Goal: Task Accomplishment & Management: Use online tool/utility

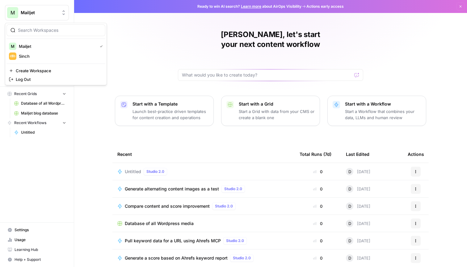
click at [41, 11] on span "Mailjet" at bounding box center [39, 13] width 37 height 6
click at [52, 59] on span "Sinch" at bounding box center [59, 56] width 81 height 6
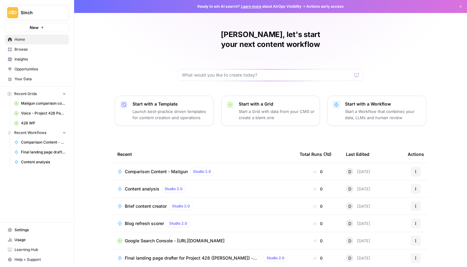
click at [139, 186] on span "Content analysis" at bounding box center [142, 189] width 35 height 6
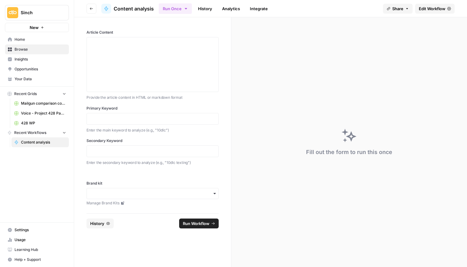
click at [400, 11] on span "Share" at bounding box center [397, 9] width 11 height 6
click at [433, 6] on span "Edit Workflow" at bounding box center [431, 9] width 27 height 6
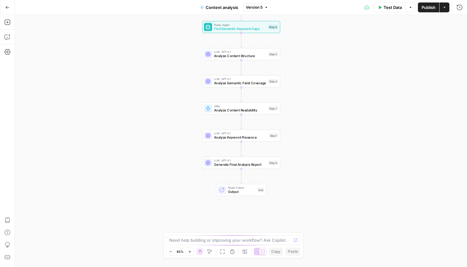
drag, startPoint x: 330, startPoint y: 96, endPoint x: 330, endPoint y: 36, distance: 59.5
click at [330, 36] on div "Workflow Input Settings Inputs Power Agent Analyze SERP Competition Step 3 Powe…" at bounding box center [241, 141] width 452 height 252
click at [448, 10] on button "Actions" at bounding box center [444, 7] width 10 height 10
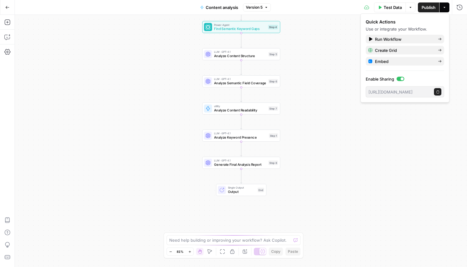
click at [412, 6] on button "Options" at bounding box center [410, 7] width 10 height 10
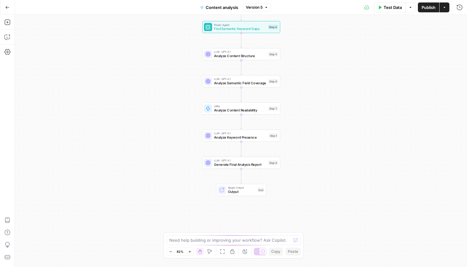
click at [6, 7] on icon "button" at bounding box center [8, 7] width 4 height 3
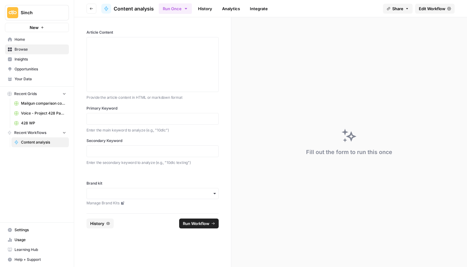
click at [89, 9] on button "Go back" at bounding box center [91, 9] width 10 height 10
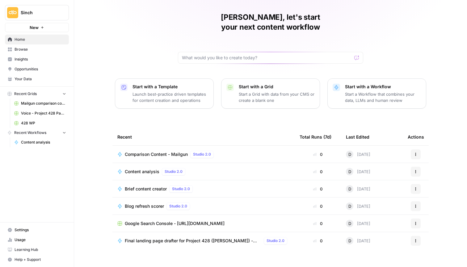
scroll to position [17, 0]
click at [418, 167] on button "Actions" at bounding box center [415, 172] width 10 height 10
click at [384, 213] on span "Duplicate" at bounding box center [387, 216] width 49 height 6
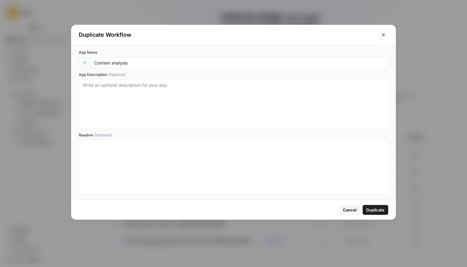
click at [250, 59] on div "Content analysis" at bounding box center [239, 62] width 298 height 11
click at [256, 64] on input "Content analysis" at bounding box center [239, 63] width 290 height 6
type input "Content analysis test"
click at [374, 207] on span "Duplicate" at bounding box center [375, 210] width 18 height 6
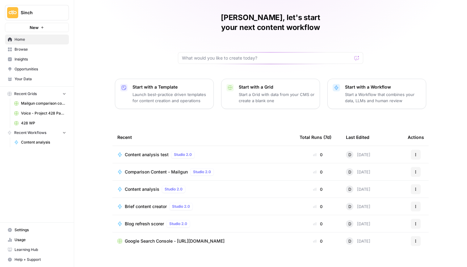
click at [158, 151] on div "Content analysis test Studio 2.0" at bounding box center [161, 154] width 72 height 7
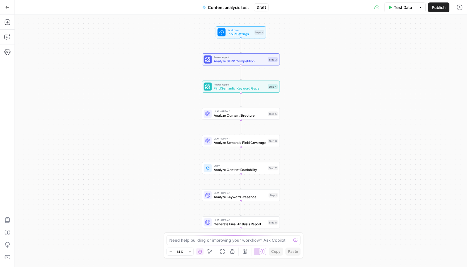
click at [400, 11] on button "Test Data" at bounding box center [400, 7] width 32 height 10
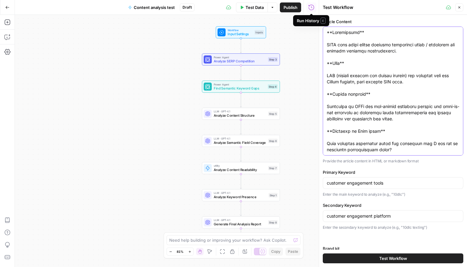
drag, startPoint x: 446, startPoint y: 140, endPoint x: 284, endPoint y: -35, distance: 239.1
click at [284, 0] on html "Sinch New Home Browse Insights Opportunities Your Data Recent Grids Mailgun com…" at bounding box center [233, 133] width 467 height 267
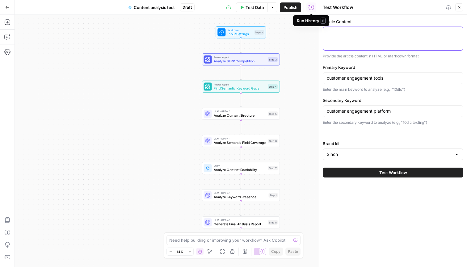
paste textarea "Lore Ipsu dolo sitam co adip elit Seddoei Temp in Utla et Dolor mag aliq Enimad…"
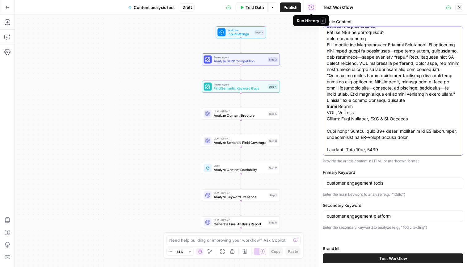
type textarea "Lore Ipsu dolo sitam co adip elit Seddoei Temp in Utla et Dolor mag aliq Enimad…"
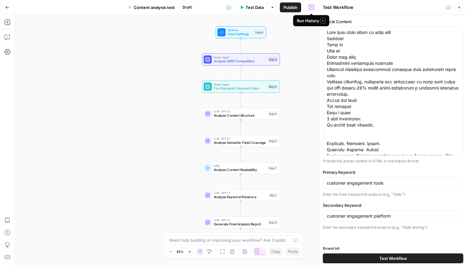
click at [360, 179] on div "customer engagement tools" at bounding box center [392, 183] width 140 height 12
click at [358, 180] on input "customer engagement tools" at bounding box center [392, 183] width 132 height 6
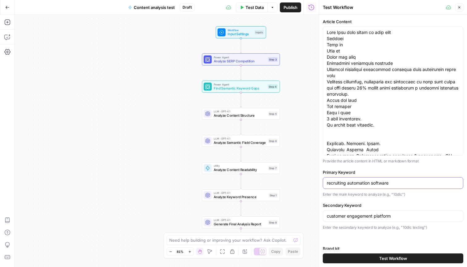
type input "recruiting automation software"
click at [363, 218] on input "customer engagement platform" at bounding box center [392, 216] width 132 height 6
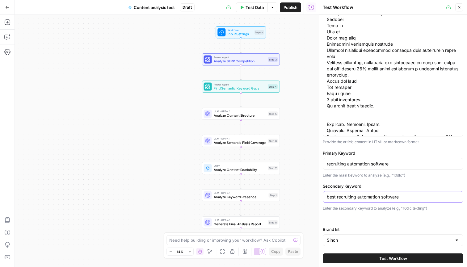
scroll to position [19, 0]
type input "best recruiting automation software"
click at [369, 240] on input "Brand kit" at bounding box center [388, 241] width 125 height 6
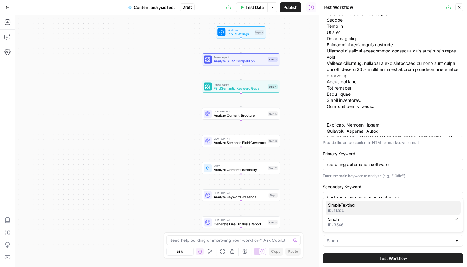
click at [375, 207] on span "SimpleTexting" at bounding box center [391, 205] width 127 height 6
type input "SimpleTexting"
click at [383, 254] on button "Test Workflow" at bounding box center [392, 258] width 140 height 10
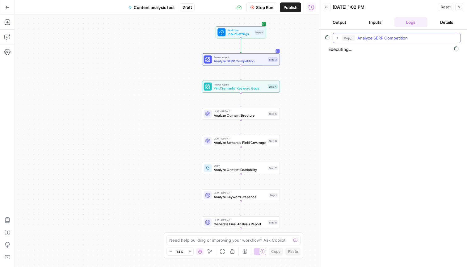
click at [338, 39] on icon "button" at bounding box center [336, 37] width 5 height 5
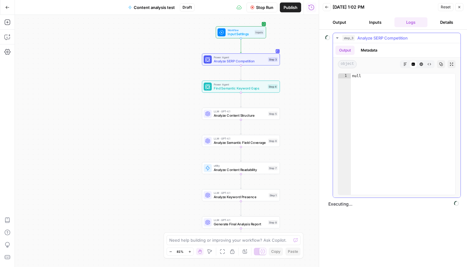
click at [337, 37] on icon "button" at bounding box center [336, 37] width 5 height 5
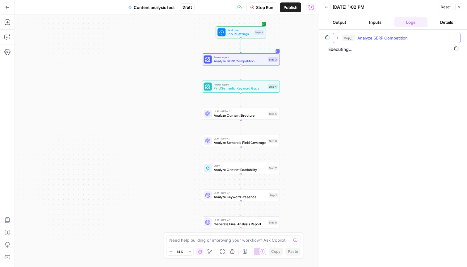
click at [336, 38] on icon "button" at bounding box center [336, 37] width 5 height 5
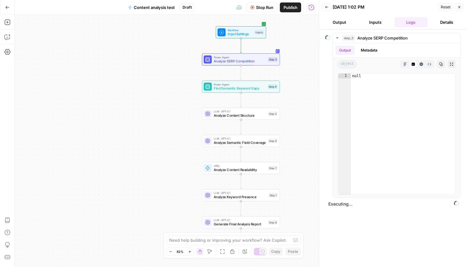
click at [336, 21] on button "Output" at bounding box center [338, 22] width 33 height 10
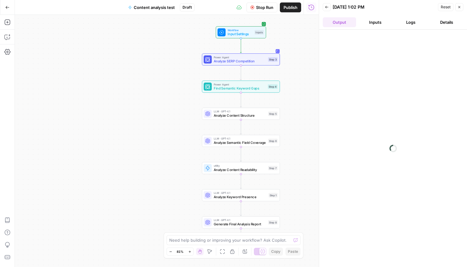
click at [372, 23] on button "Inputs" at bounding box center [374, 22] width 33 height 10
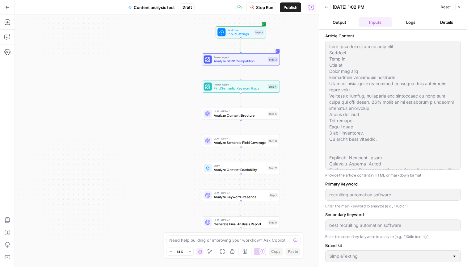
click at [403, 24] on button "Logs" at bounding box center [410, 22] width 33 height 10
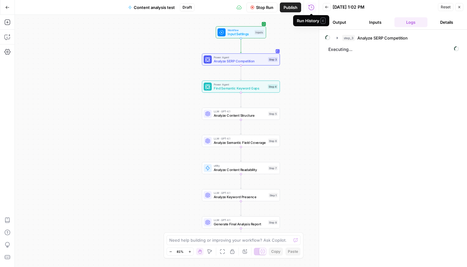
click at [369, 19] on button "Inputs" at bounding box center [374, 22] width 33 height 10
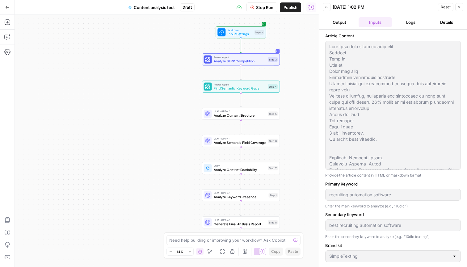
click at [340, 23] on button "Output" at bounding box center [338, 22] width 33 height 10
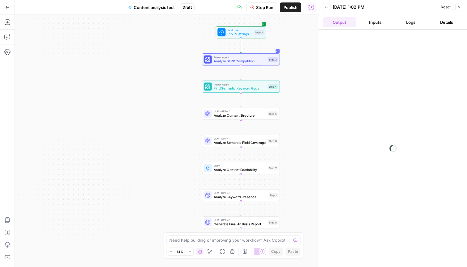
click at [327, 9] on button "Back" at bounding box center [326, 7] width 8 height 8
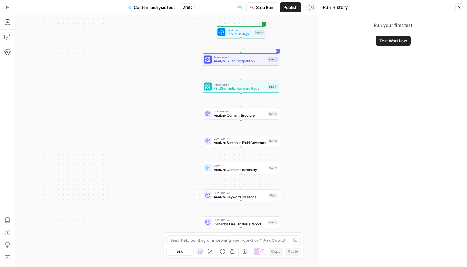
click at [458, 10] on button "Close" at bounding box center [459, 7] width 8 height 8
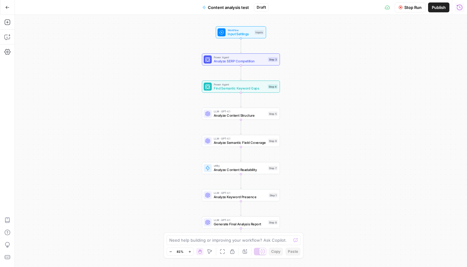
click at [462, 10] on button "Run History" at bounding box center [459, 7] width 10 height 10
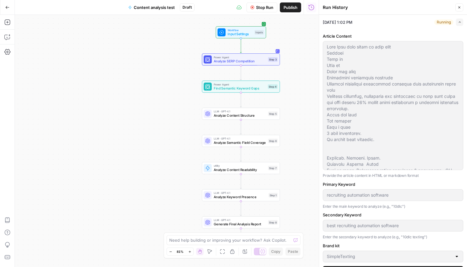
click at [458, 21] on span "button" at bounding box center [459, 21] width 3 height 3
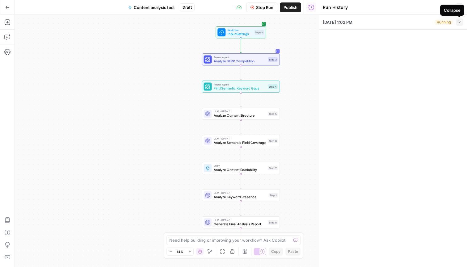
click at [458, 21] on span "button" at bounding box center [459, 21] width 3 height 3
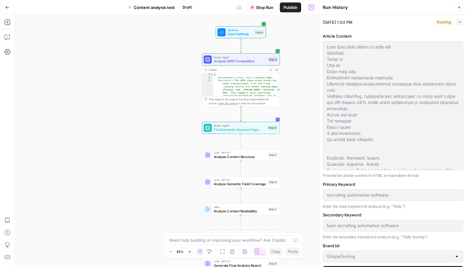
click at [458, 24] on icon "button" at bounding box center [459, 21] width 3 height 3
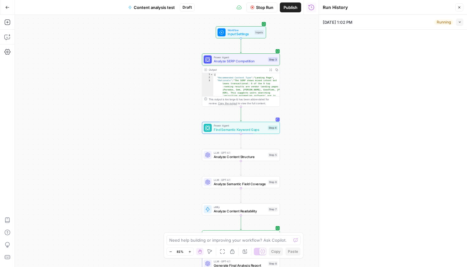
click at [270, 71] on icon "button" at bounding box center [270, 69] width 3 height 3
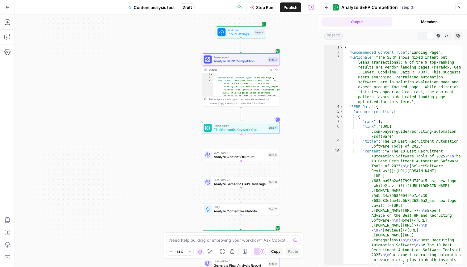
click at [271, 70] on icon "button" at bounding box center [270, 69] width 3 height 3
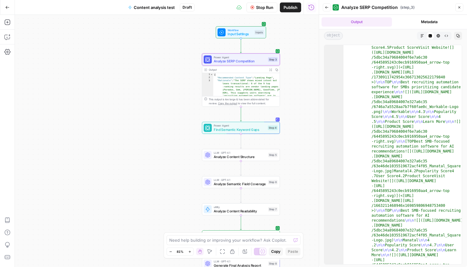
click at [421, 35] on icon "button" at bounding box center [422, 36] width 4 height 4
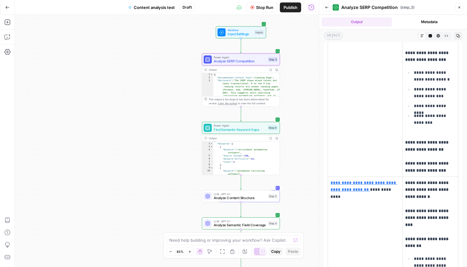
drag, startPoint x: 307, startPoint y: 149, endPoint x: 306, endPoint y: 137, distance: 11.8
click at [305, 61] on div "Workflow Input Settings Inputs Power Agent Analyze SERP Competition Step 3 Outp…" at bounding box center [167, 141] width 304 height 252
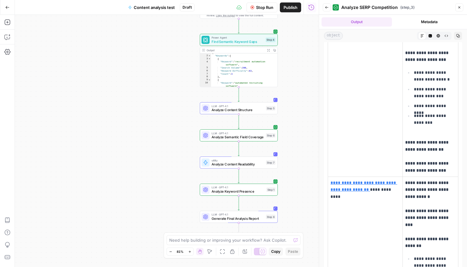
drag, startPoint x: 306, startPoint y: 137, endPoint x: 294, endPoint y: 168, distance: 32.9
click at [306, 81] on div "Workflow Input Settings Inputs Power Agent Analyze SERP Competition Step 3 Outp…" at bounding box center [167, 141] width 304 height 252
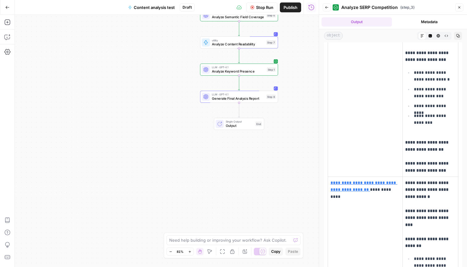
drag, startPoint x: 294, startPoint y: 168, endPoint x: 294, endPoint y: 104, distance: 64.2
click at [294, 104] on div "Workflow Input Settings Inputs Power Agent Analyze SERP Competition Step 3 Outp…" at bounding box center [167, 141] width 304 height 252
click at [458, 7] on icon "button" at bounding box center [459, 8] width 4 height 4
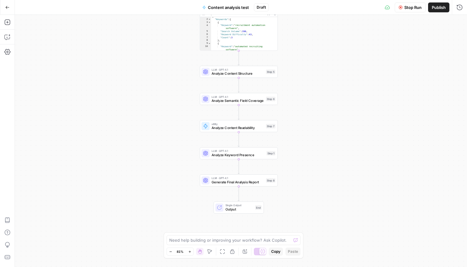
drag, startPoint x: 356, startPoint y: 108, endPoint x: 356, endPoint y: 192, distance: 84.2
click at [356, 192] on div "Workflow Input Settings Inputs Power Agent Analyze SERP Competition Step 3 Outp…" at bounding box center [241, 141] width 452 height 252
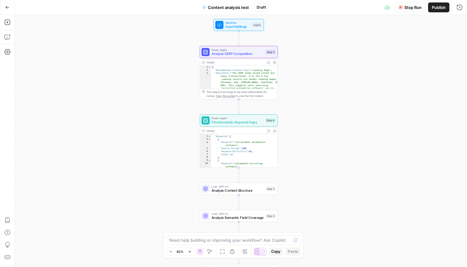
drag, startPoint x: 357, startPoint y: 116, endPoint x: 357, endPoint y: 232, distance: 116.3
click at [357, 232] on div "Workflow Input Settings Inputs Power Agent Analyze SERP Competition Step 3 Outp…" at bounding box center [241, 141] width 452 height 252
click at [463, 6] on button "Run History" at bounding box center [459, 7] width 10 height 10
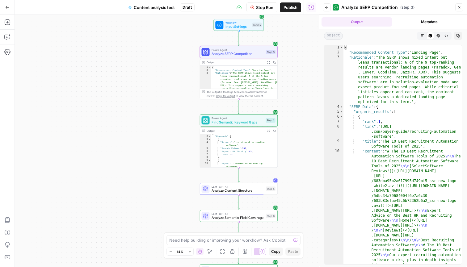
click at [330, 6] on button "Back" at bounding box center [326, 7] width 8 height 8
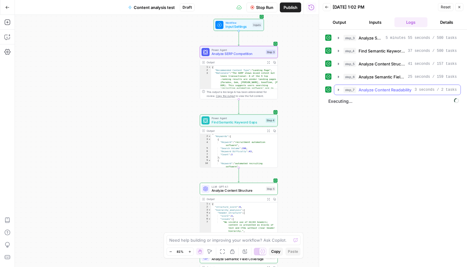
scroll to position [3, 0]
click at [337, 90] on icon "button" at bounding box center [338, 89] width 5 height 5
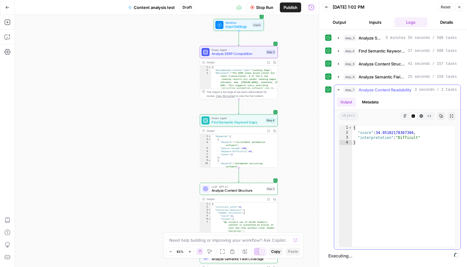
click at [337, 90] on icon "button" at bounding box center [338, 89] width 5 height 5
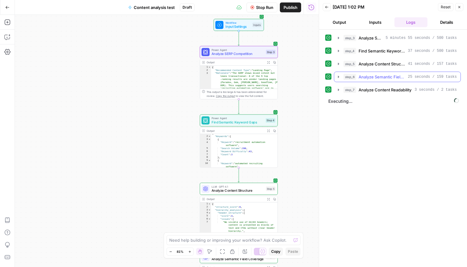
click at [337, 79] on icon "button" at bounding box center [338, 76] width 5 height 5
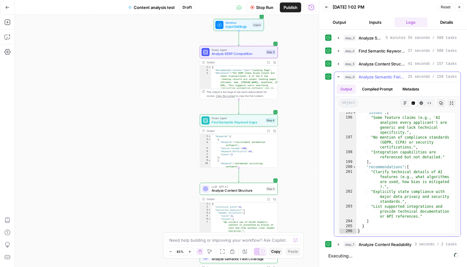
scroll to position [1646, 0]
click at [338, 78] on icon "button" at bounding box center [338, 76] width 5 height 5
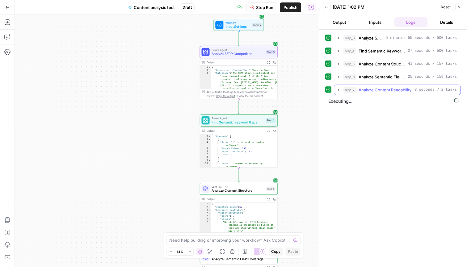
click at [340, 87] on button "step_7 Analyze Content Readability 3 seconds / 2 tasks" at bounding box center [397, 90] width 126 height 10
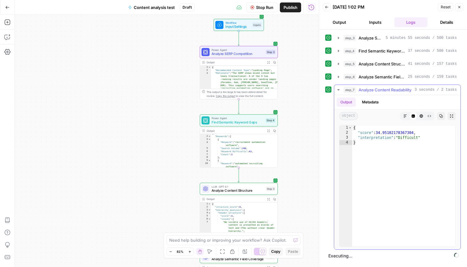
click at [340, 89] on icon "button" at bounding box center [338, 89] width 5 height 5
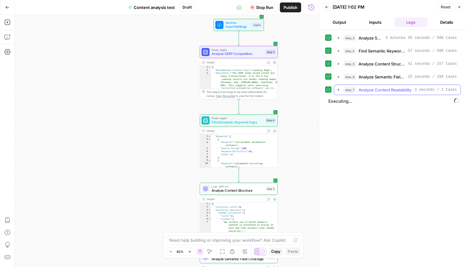
click at [337, 89] on icon "button" at bounding box center [338, 89] width 5 height 5
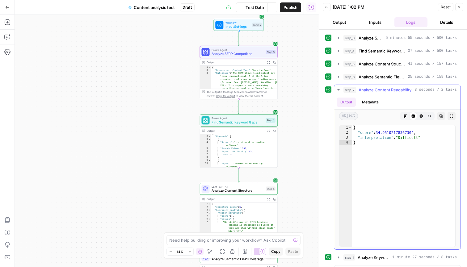
click at [338, 90] on icon "button" at bounding box center [338, 89] width 2 height 1
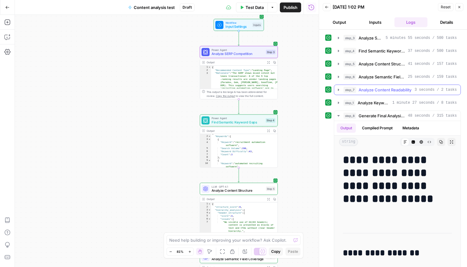
click at [338, 90] on icon "button" at bounding box center [338, 90] width 1 height 2
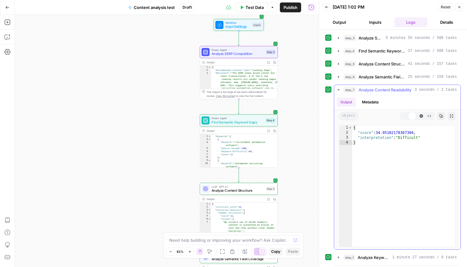
click at [338, 90] on icon "button" at bounding box center [338, 89] width 2 height 1
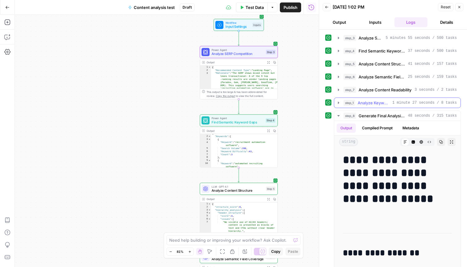
click at [338, 99] on button "step_1 Analyze Keyword Presence 1 minute 27 seconds / 8 tasks" at bounding box center [397, 103] width 126 height 10
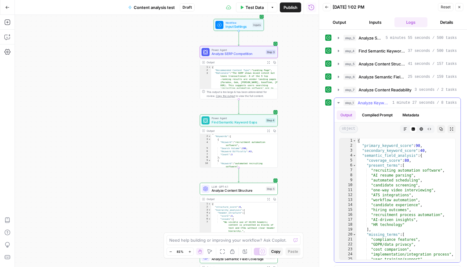
click at [339, 102] on icon "button" at bounding box center [338, 102] width 2 height 1
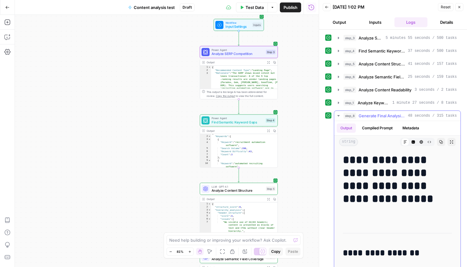
click at [340, 115] on icon "button" at bounding box center [338, 115] width 5 height 5
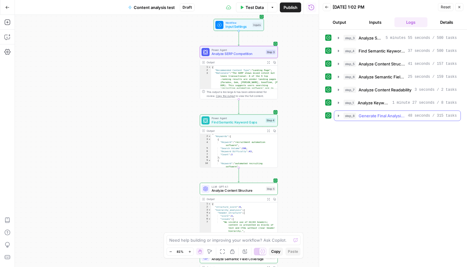
click at [340, 116] on icon "button" at bounding box center [338, 115] width 5 height 5
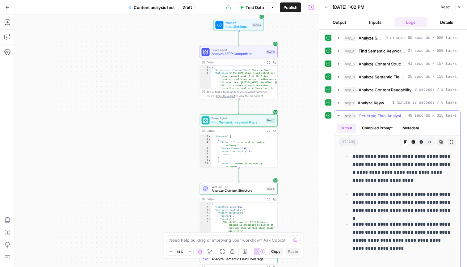
scroll to position [245, 0]
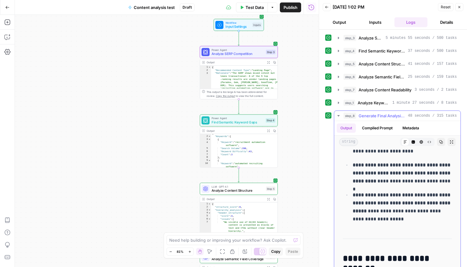
click at [444, 143] on button "Copy" at bounding box center [441, 142] width 8 height 8
click at [338, 26] on button "Output" at bounding box center [338, 22] width 33 height 10
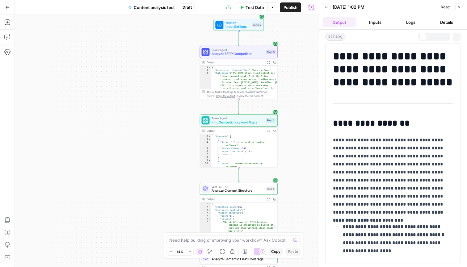
scroll to position [86, 0]
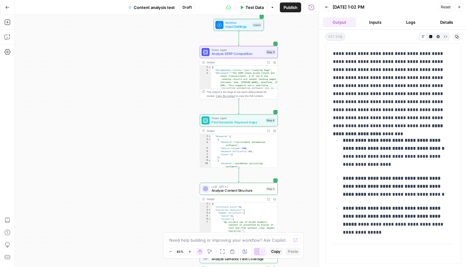
click at [380, 21] on button "Inputs" at bounding box center [374, 22] width 33 height 10
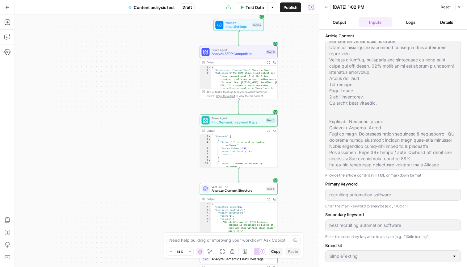
scroll to position [0, 0]
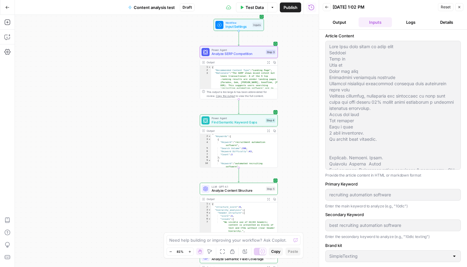
click at [329, 160] on div at bounding box center [392, 105] width 135 height 129
click at [251, 8] on span "Test Data" at bounding box center [254, 7] width 18 height 6
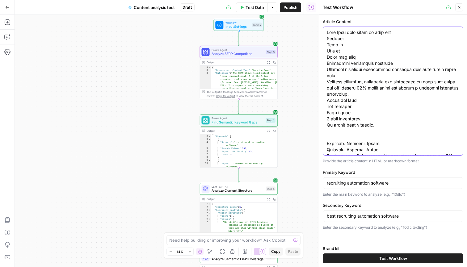
drag, startPoint x: 386, startPoint y: 145, endPoint x: 242, endPoint y: -36, distance: 231.2
click at [242, 0] on html "Sinch New Home Browse Insights Opportunities Your Data Recent Grids Mailgun com…" at bounding box center [233, 133] width 467 height 267
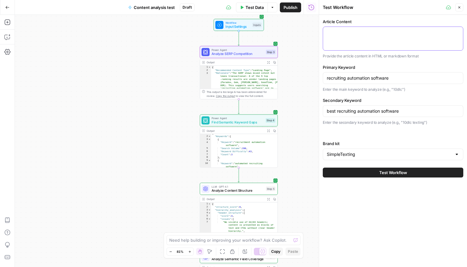
paste textarea "An unbiased review of the 7 best one way video interview software in 2025 Unloc…"
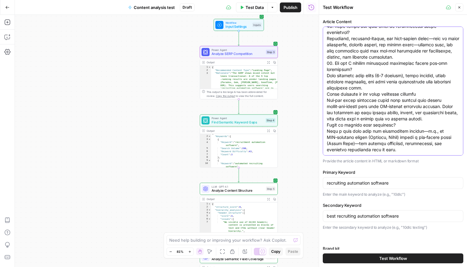
type textarea "An unbiased review of the 7 best one way video interview software in 2025 Unloc…"
click at [367, 185] on input "recruiting automation software" at bounding box center [392, 183] width 132 height 6
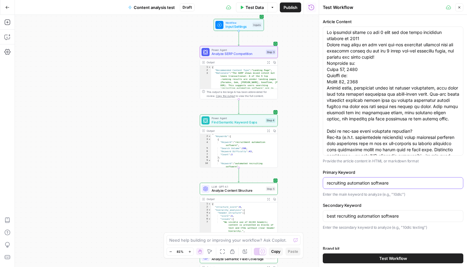
click at [367, 185] on input "recruiting automation software" at bounding box center [392, 183] width 132 height 6
type input "one way video interview"
click at [373, 220] on div "best recruiting automation software" at bounding box center [392, 216] width 140 height 12
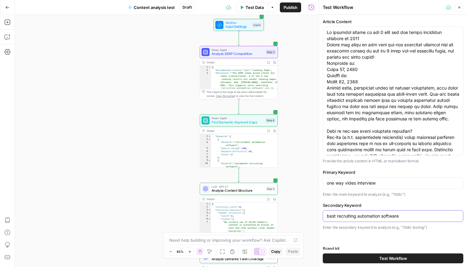
click at [375, 214] on input "best recruiting automation software" at bounding box center [392, 216] width 132 height 6
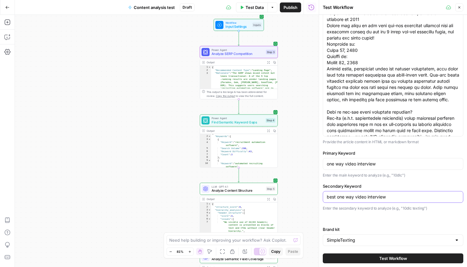
scroll to position [19, 0]
type input "best one way video interview"
click at [399, 255] on span "Test Workflow" at bounding box center [393, 258] width 28 height 6
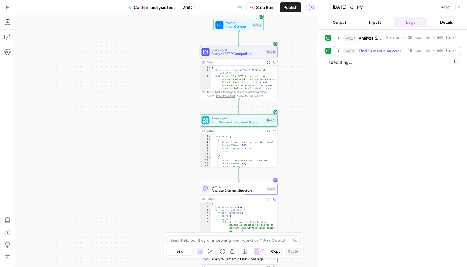
click at [342, 47] on button "step_4 Find Semantic Keyword Gaps 19 seconds / 500 tasks" at bounding box center [397, 51] width 126 height 10
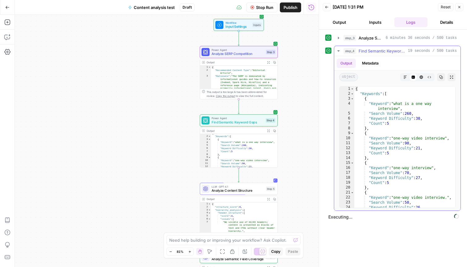
click at [338, 51] on icon "button" at bounding box center [338, 50] width 2 height 1
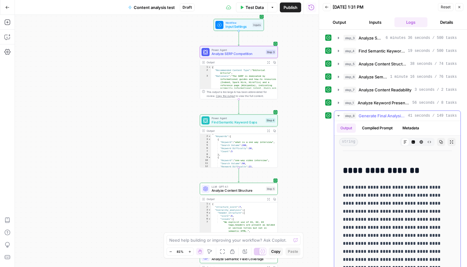
scroll to position [118, 0]
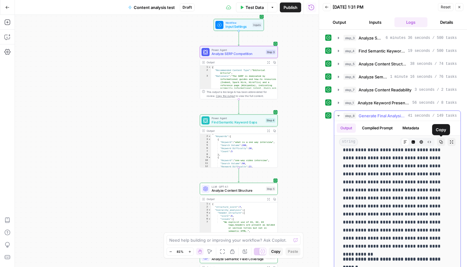
click at [440, 144] on button "Copy" at bounding box center [441, 142] width 8 height 8
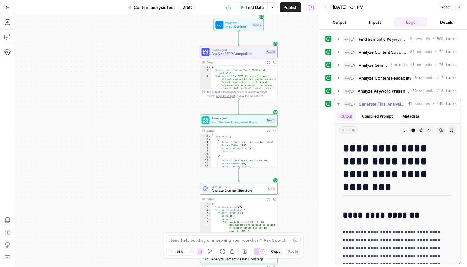
scroll to position [0, 0]
